Goal: Contribute content

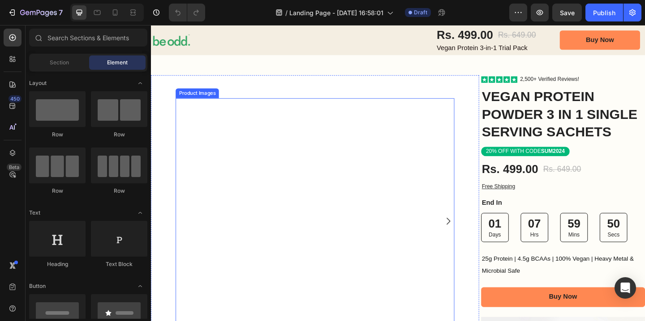
scroll to position [43, 0]
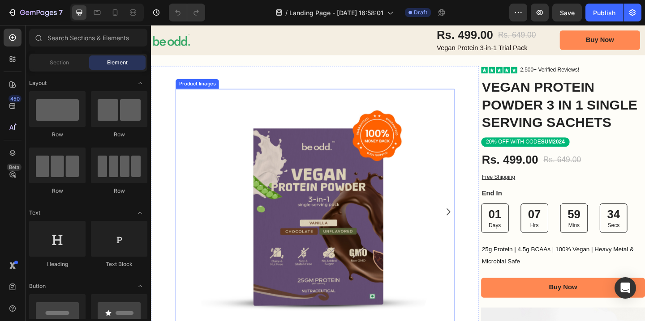
click at [322, 231] on img at bounding box center [329, 227] width 267 height 267
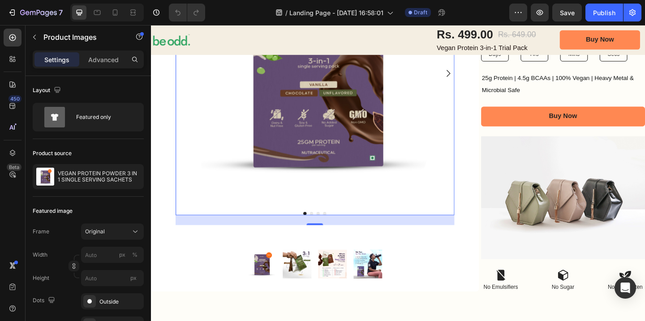
scroll to position [316, 0]
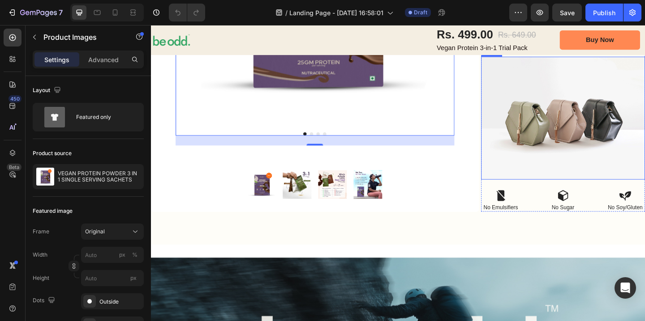
click at [583, 175] on img at bounding box center [599, 127] width 178 height 134
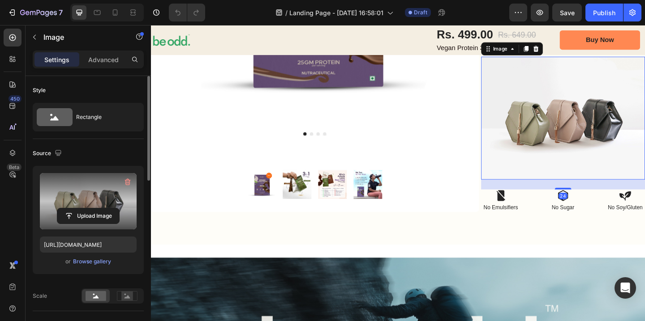
click at [98, 185] on label at bounding box center [88, 201] width 97 height 56
click at [98, 209] on input "file" at bounding box center [88, 216] width 62 height 15
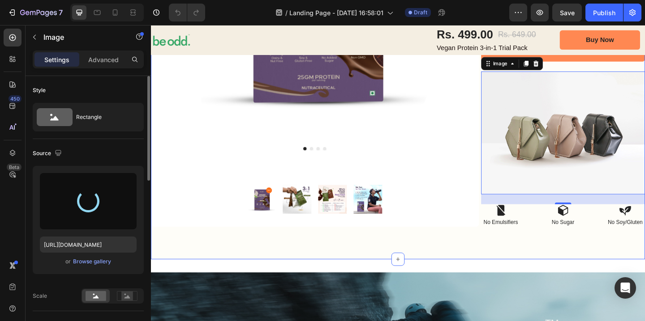
scroll to position [289, 0]
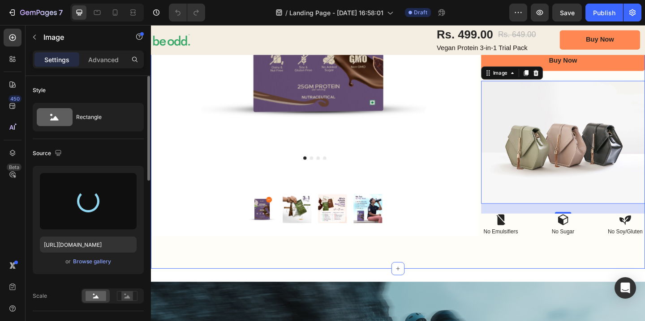
type input "[URL][DOMAIN_NAME]"
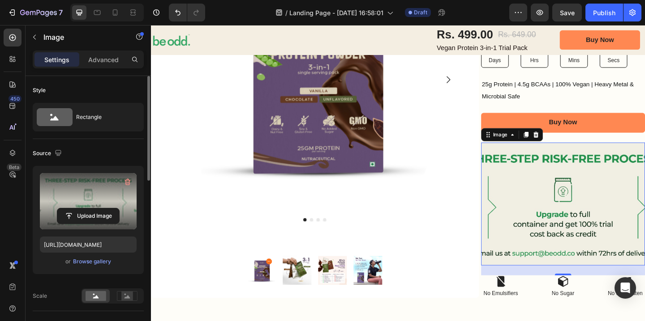
scroll to position [170, 0]
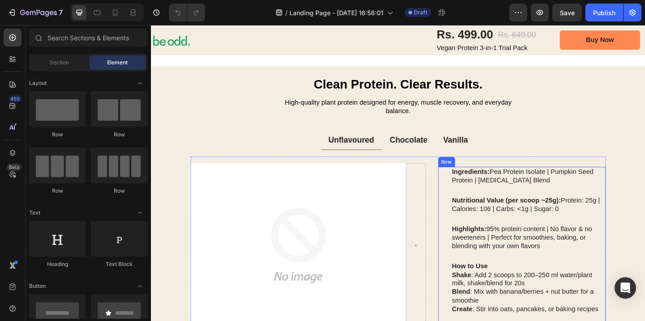
scroll to position [826, 0]
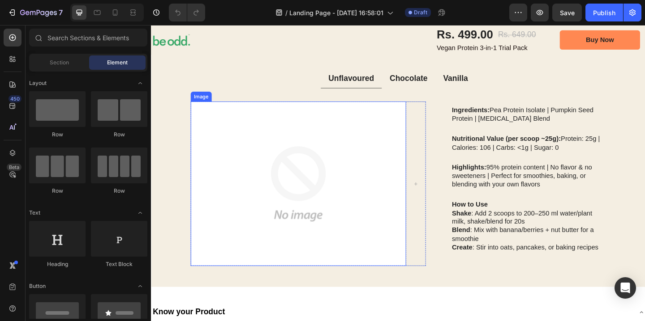
click at [354, 188] on img at bounding box center [311, 197] width 234 height 179
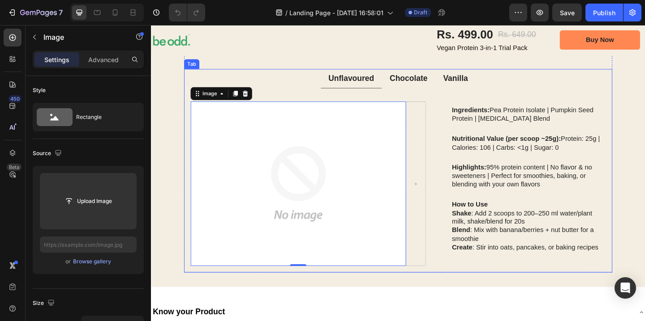
click at [439, 82] on p "Chocolate" at bounding box center [430, 83] width 41 height 11
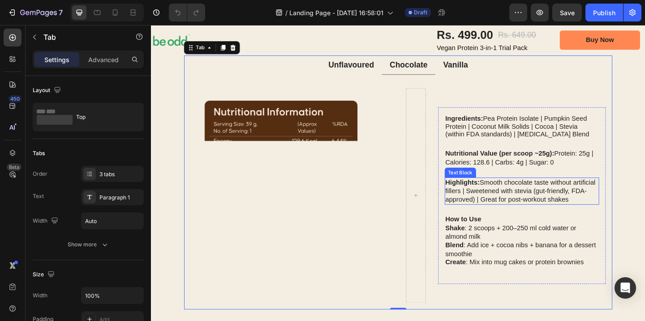
scroll to position [844, 0]
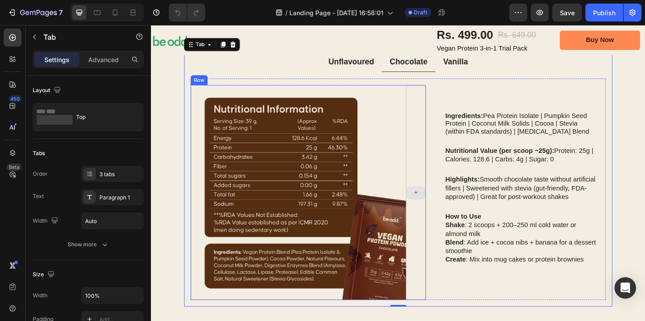
click at [439, 208] on icon at bounding box center [439, 208] width 6 height 8
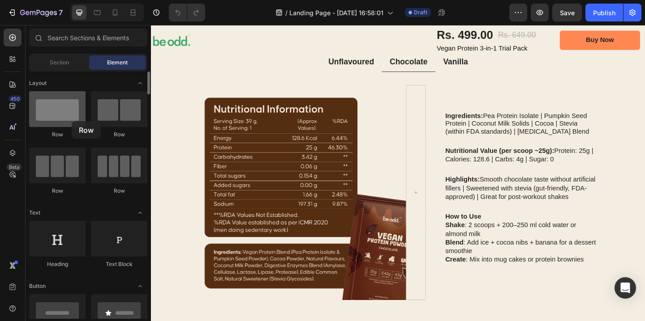
click at [72, 121] on div at bounding box center [57, 109] width 56 height 36
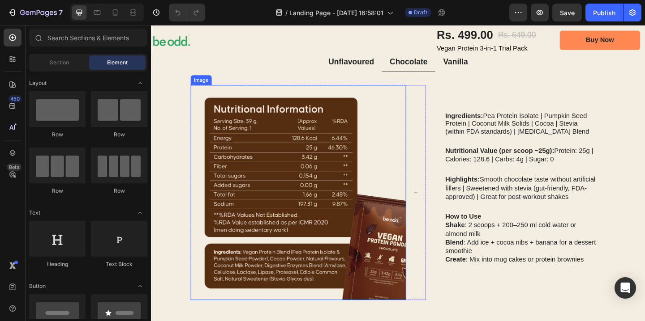
click at [347, 269] on img at bounding box center [311, 207] width 234 height 234
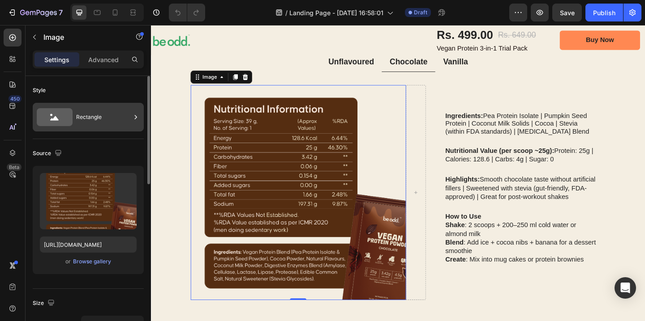
click at [104, 117] on div "Rectangle" at bounding box center [103, 117] width 55 height 21
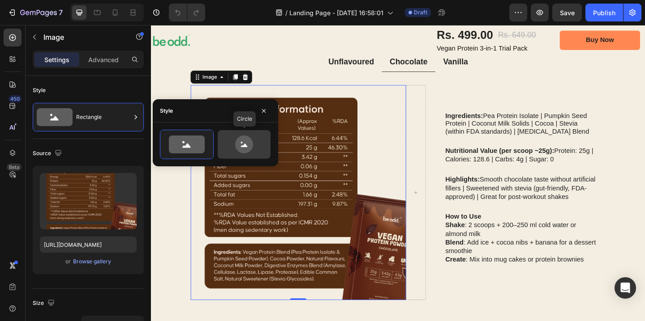
click at [241, 147] on icon at bounding box center [244, 146] width 7 height 4
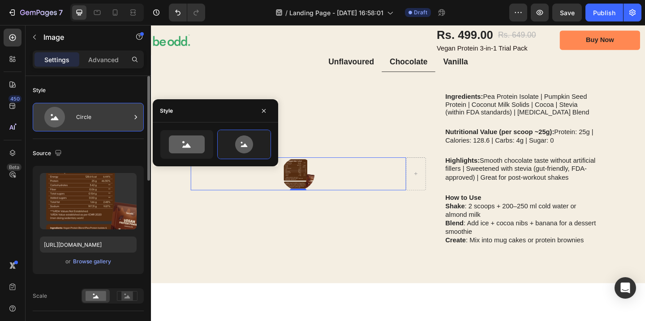
click at [111, 119] on div "Circle" at bounding box center [103, 117] width 55 height 21
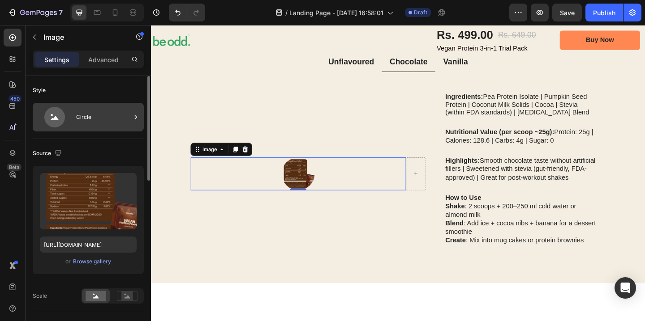
click at [111, 119] on div "Circle" at bounding box center [103, 117] width 55 height 21
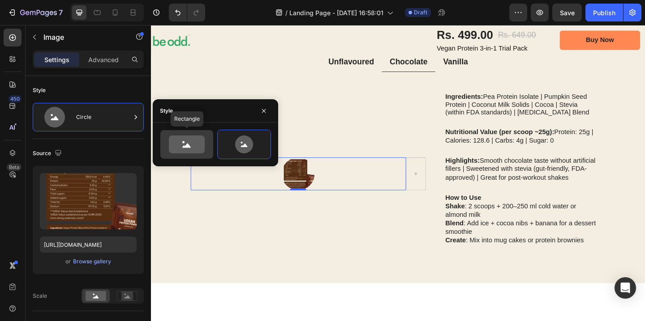
click at [195, 153] on icon at bounding box center [187, 145] width 36 height 18
type input "100"
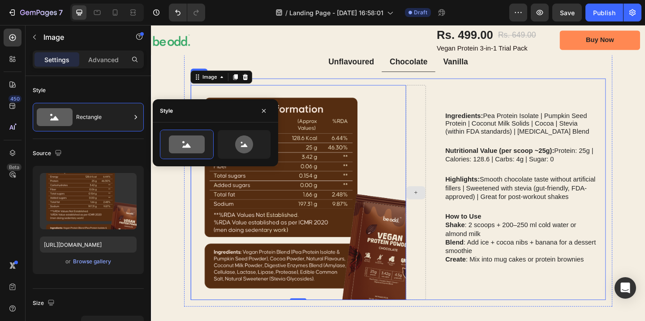
click at [542, 321] on div "Ingredients: Pea Protein Isolate | Pumpkin Seed Protein | Coconut Milk Solids |…" at bounding box center [554, 207] width 183 height 234
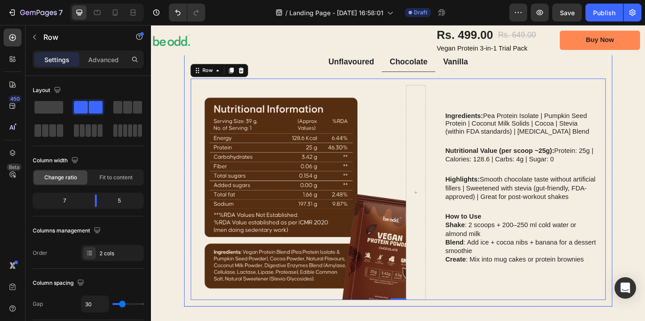
click at [380, 59] on div "Unflavoured" at bounding box center [369, 66] width 52 height 14
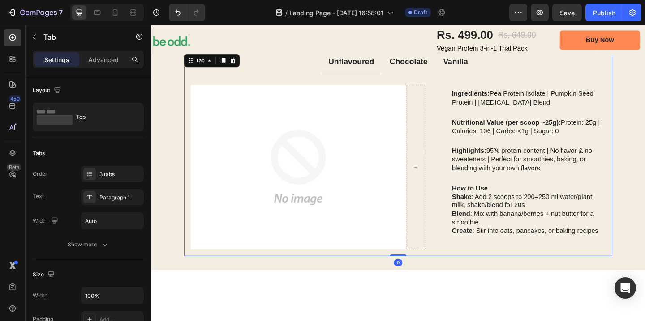
click at [435, 69] on p "Chocolate" at bounding box center [430, 65] width 41 height 11
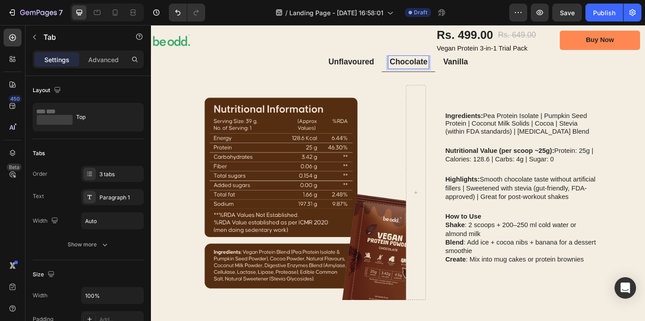
click at [382, 70] on p "Unflavoured" at bounding box center [369, 65] width 50 height 11
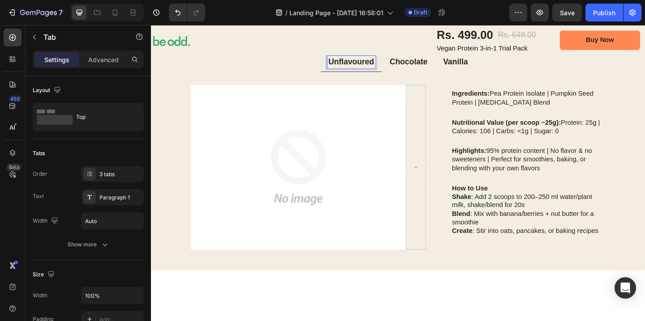
click at [432, 67] on p "Chocolate" at bounding box center [430, 65] width 41 height 11
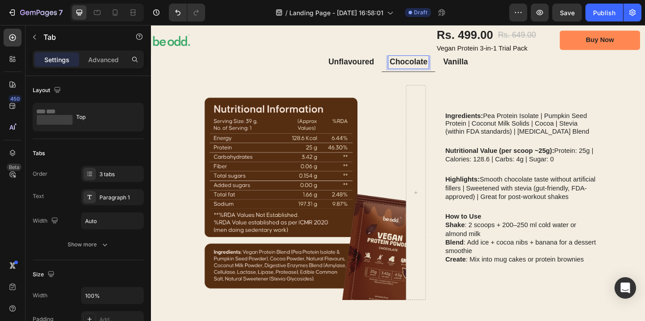
click at [371, 66] on p "Unflavoured" at bounding box center [369, 65] width 50 height 11
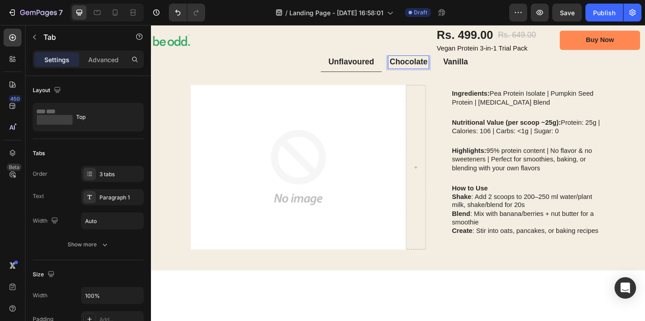
click at [436, 67] on p "Chocolate" at bounding box center [430, 65] width 41 height 11
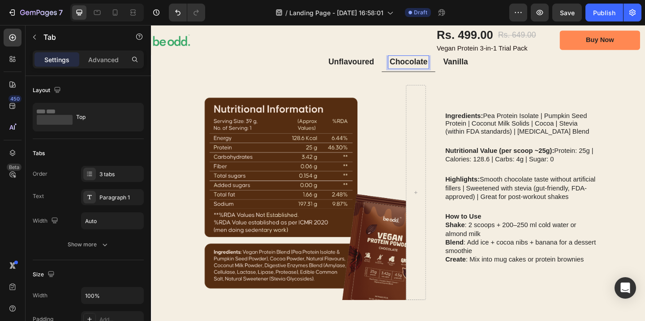
click at [371, 59] on div "Unflavoured" at bounding box center [369, 66] width 52 height 14
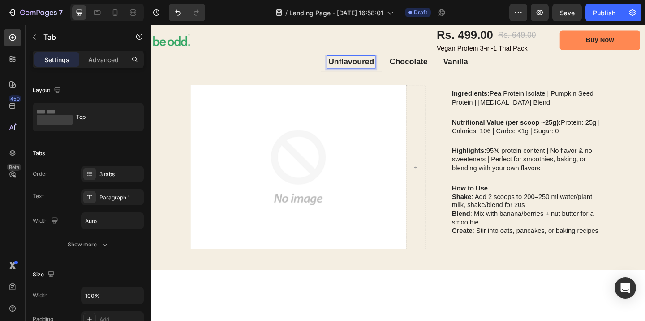
click at [439, 70] on p "Chocolate" at bounding box center [430, 65] width 41 height 11
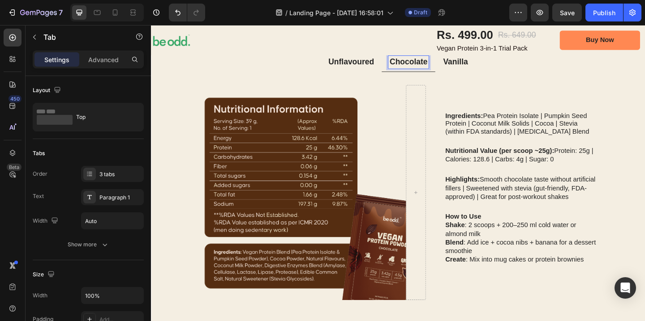
click at [381, 64] on p "Unflavoured" at bounding box center [369, 65] width 50 height 11
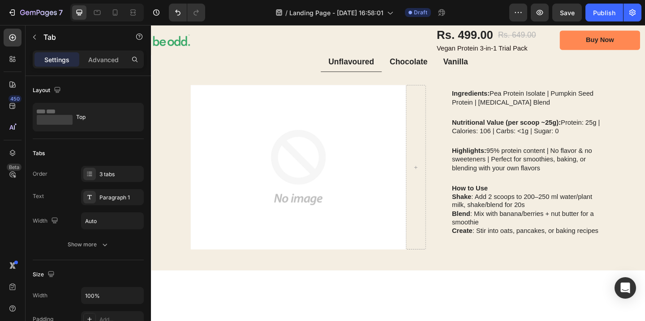
click at [431, 72] on div "Chocolate" at bounding box center [431, 66] width 44 height 14
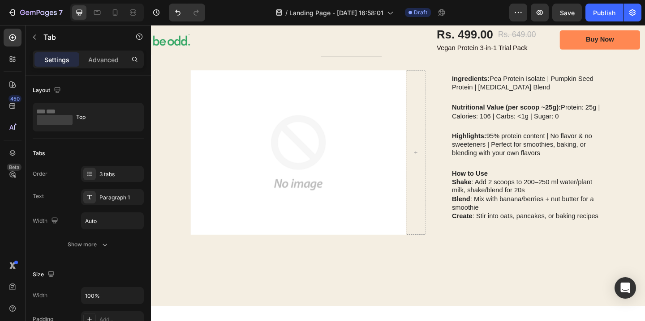
scroll to position [837, 0]
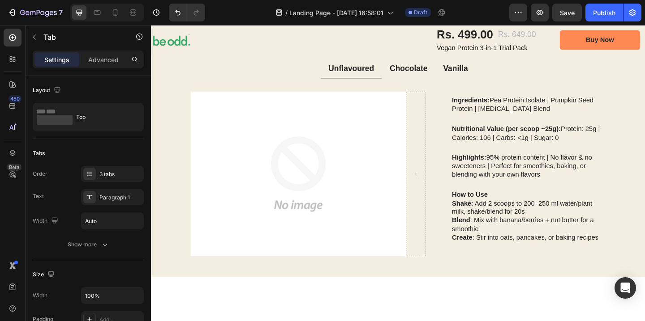
click at [437, 78] on div "Chocolate" at bounding box center [431, 73] width 44 height 14
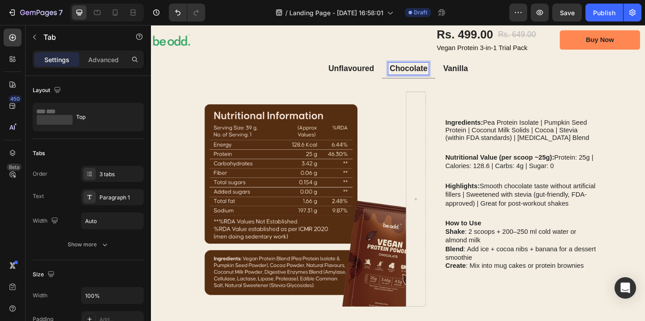
click at [432, 71] on p "Chocolate" at bounding box center [430, 72] width 41 height 11
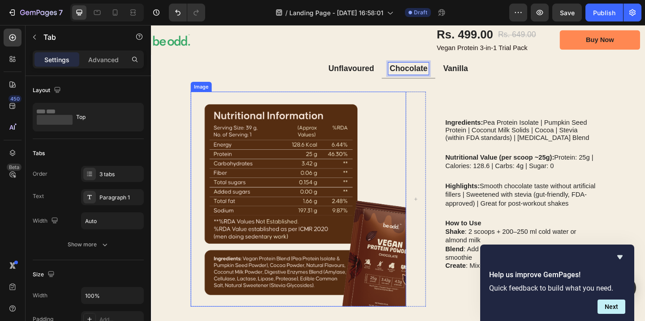
click at [315, 195] on img at bounding box center [311, 215] width 234 height 234
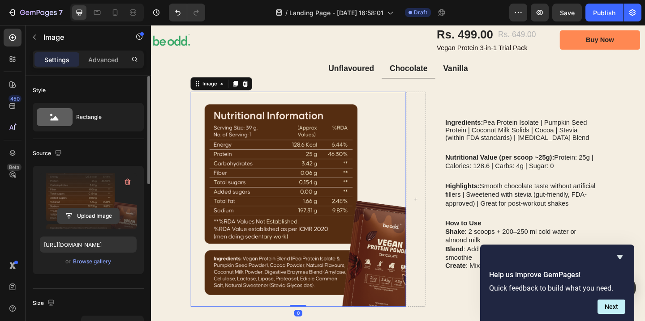
click at [85, 211] on input "file" at bounding box center [88, 216] width 62 height 15
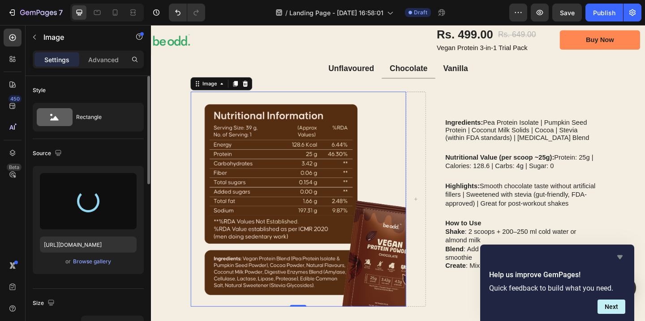
click at [621, 253] on icon "Hide survey" at bounding box center [619, 257] width 11 height 11
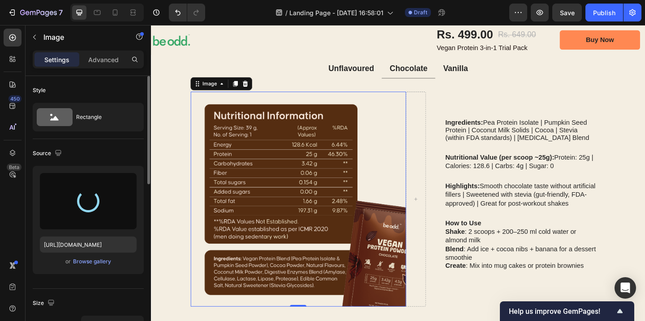
type input "https://cdn.shopify.com/s/files/1/0678/5282/8838/files/gempages_560147773412868…"
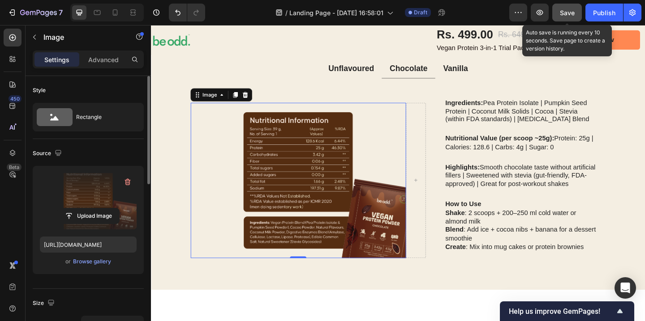
click at [568, 12] on span "Save" at bounding box center [567, 13] width 15 height 8
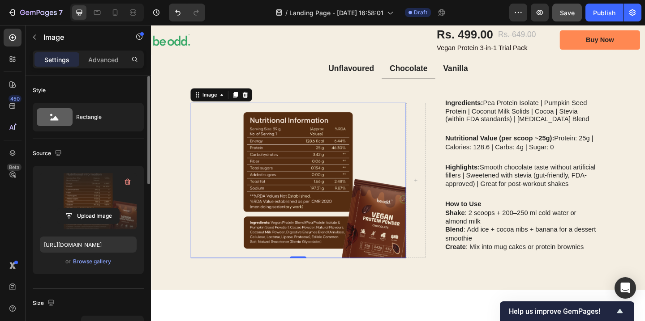
click at [347, 196] on img at bounding box center [311, 194] width 234 height 169
click at [95, 195] on label at bounding box center [88, 201] width 97 height 56
click at [95, 209] on input "file" at bounding box center [88, 216] width 62 height 15
click at [107, 195] on label at bounding box center [88, 201] width 97 height 56
click at [107, 209] on input "file" at bounding box center [88, 216] width 62 height 15
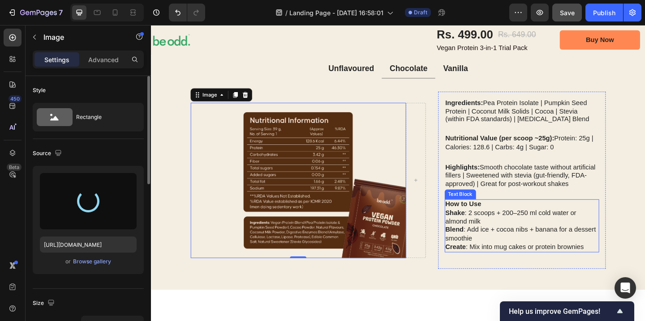
type input "https://cdn.shopify.com/s/files/1/0678/5282/8838/files/gempages_560147773412868…"
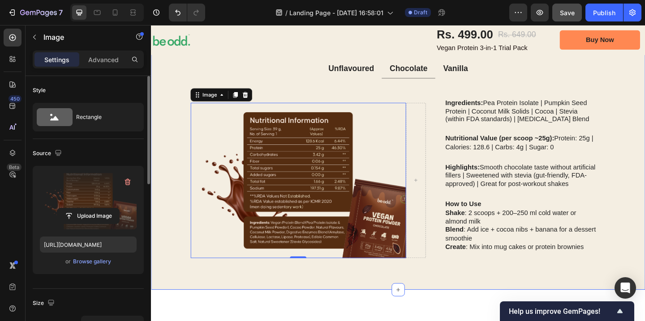
click at [644, 246] on div "Clean Protein. Clear Results. Heading High-quality plant protein designed for e…" at bounding box center [419, 152] width 537 height 321
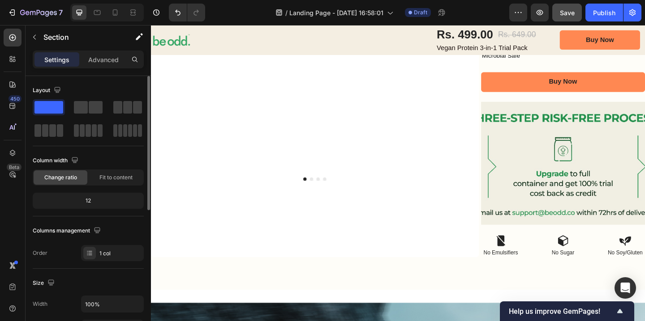
scroll to position [293, 0]
